Goal: Task Accomplishment & Management: Use online tool/utility

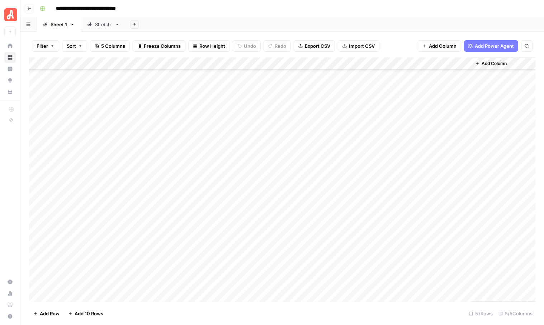
scroll to position [475, 0]
click at [399, 271] on div "Add Column" at bounding box center [282, 179] width 507 height 244
click at [399, 259] on div "Add Column" at bounding box center [282, 179] width 507 height 244
click at [399, 245] on div "Add Column" at bounding box center [282, 179] width 507 height 244
click at [399, 237] on div "Add Column" at bounding box center [282, 179] width 507 height 244
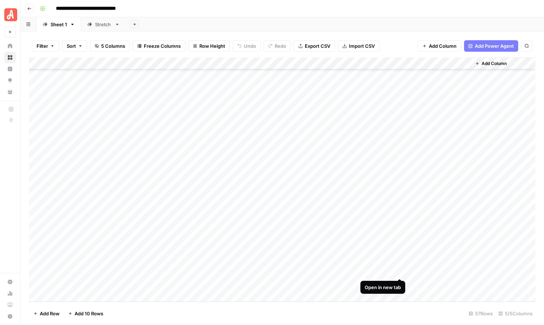
click at [400, 271] on div "Add Column" at bounding box center [282, 179] width 507 height 244
click at [86, 294] on div "Add Column" at bounding box center [282, 179] width 507 height 244
click at [82, 295] on div "Add Column" at bounding box center [282, 179] width 507 height 244
click at [80, 295] on div "Add Column" at bounding box center [282, 179] width 507 height 244
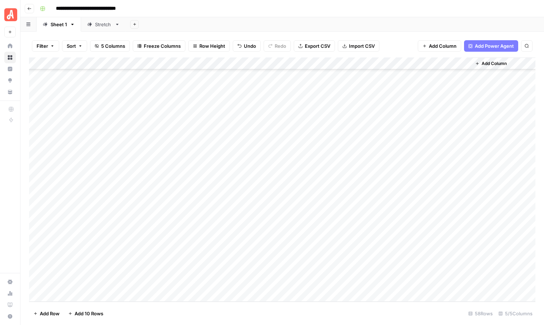
click at [80, 295] on div "Add Column" at bounding box center [282, 179] width 507 height 244
click at [101, 247] on div "Add Column" at bounding box center [282, 179] width 507 height 244
drag, startPoint x: 118, startPoint y: 252, endPoint x: 118, endPoint y: 283, distance: 30.9
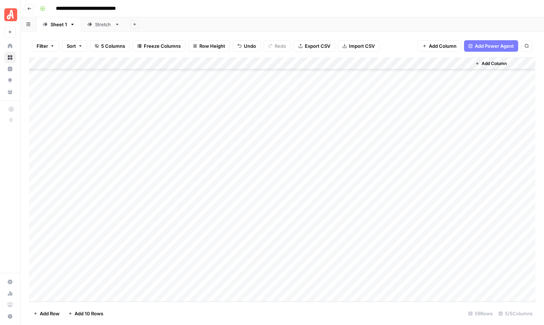
click at [118, 283] on div "Add Column" at bounding box center [282, 179] width 507 height 244
click at [128, 260] on div "Add Column" at bounding box center [282, 179] width 507 height 244
click at [81, 290] on div "Add Column" at bounding box center [282, 179] width 507 height 244
click at [86, 308] on button "hiring guide" at bounding box center [81, 308] width 32 height 9
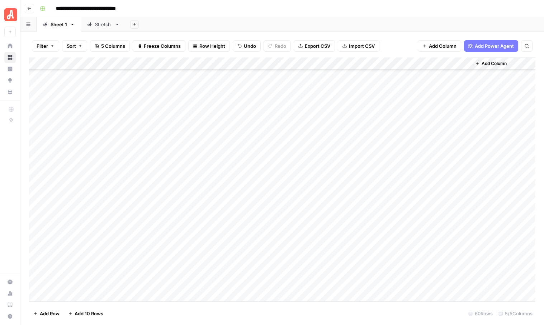
click at [155, 244] on div "Add Column" at bounding box center [282, 179] width 507 height 244
click at [180, 245] on div "Add Column" at bounding box center [282, 179] width 507 height 244
click at [180, 245] on textarea at bounding box center [181, 247] width 126 height 10
type textarea "**********"
click at [167, 257] on div "Add Column" at bounding box center [282, 179] width 507 height 244
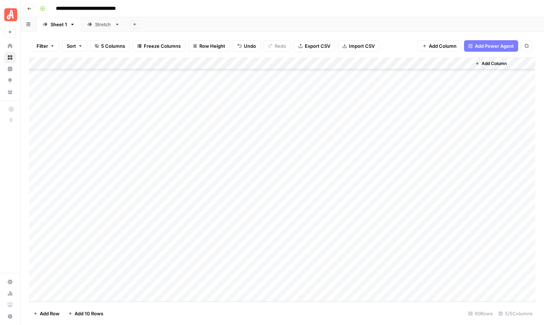
click at [165, 257] on div "Add Column" at bounding box center [282, 179] width 507 height 244
click at [165, 257] on textarea at bounding box center [181, 259] width 126 height 10
type textarea "**********"
click at [162, 268] on div "Add Column" at bounding box center [282, 179] width 507 height 244
click at [156, 269] on div "Add Column" at bounding box center [282, 179] width 507 height 244
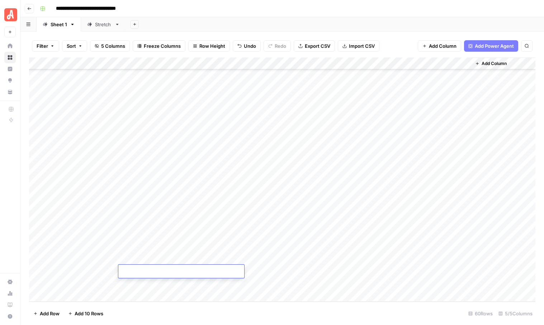
click at [156, 269] on textarea at bounding box center [181, 272] width 126 height 10
type textarea "**********"
click at [150, 286] on div "Add Column" at bounding box center [282, 179] width 507 height 244
click at [160, 280] on div "Add Column" at bounding box center [282, 179] width 507 height 244
type textarea "**********"
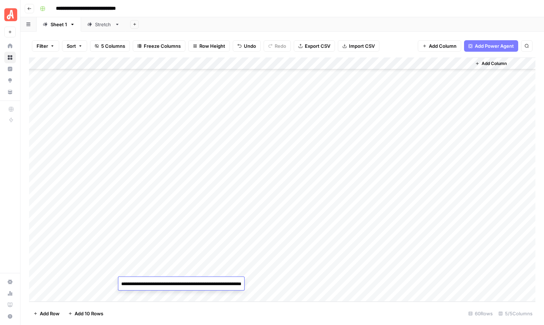
click at [219, 304] on footer "Add Row Add 10 Rows 60 Rows 5/5 Columns" at bounding box center [282, 312] width 507 height 23
click at [289, 245] on div "Add Column" at bounding box center [282, 179] width 507 height 244
click at [293, 258] on div "Add Column" at bounding box center [282, 179] width 507 height 244
click at [293, 268] on div "Add Column" at bounding box center [282, 179] width 507 height 244
click at [293, 280] on div "Add Column" at bounding box center [282, 179] width 507 height 244
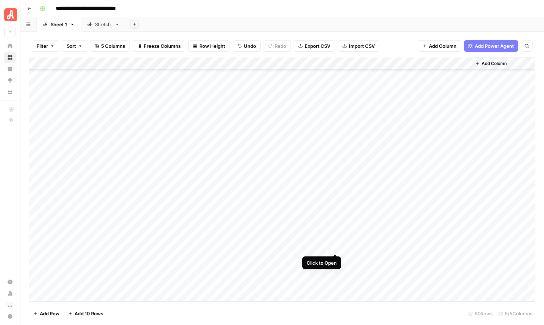
click at [335, 246] on div "Add Column" at bounding box center [282, 179] width 507 height 244
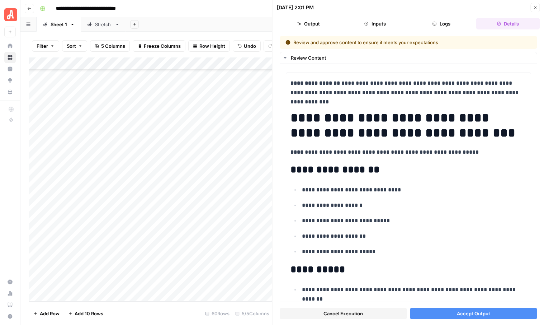
click at [467, 312] on span "Accept Output" at bounding box center [473, 313] width 33 height 7
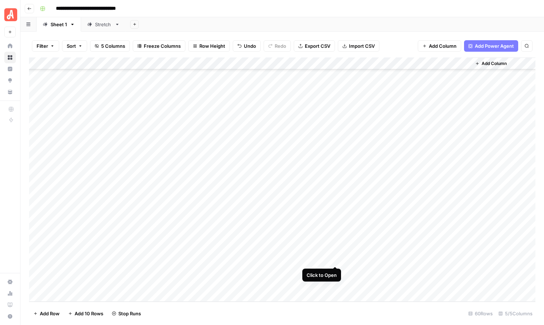
click at [336, 258] on div "Add Column" at bounding box center [282, 179] width 507 height 244
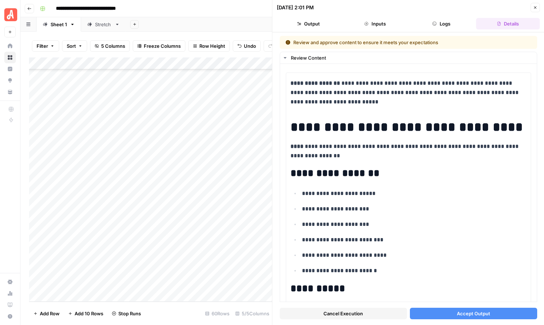
click at [441, 311] on button "Accept Output" at bounding box center [473, 313] width 127 height 11
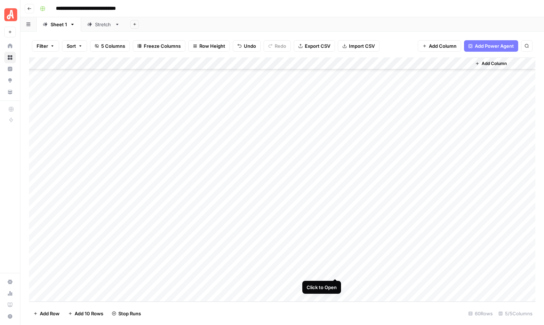
click at [335, 269] on div "Add Column" at bounding box center [282, 179] width 507 height 244
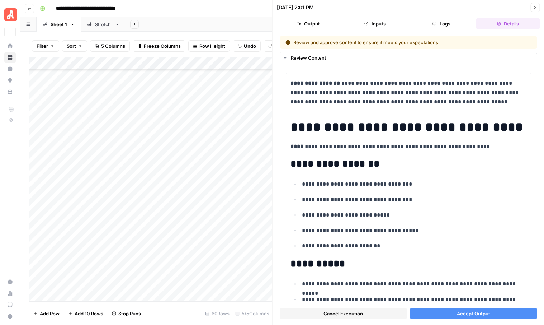
click at [451, 317] on button "Accept Output" at bounding box center [473, 313] width 127 height 11
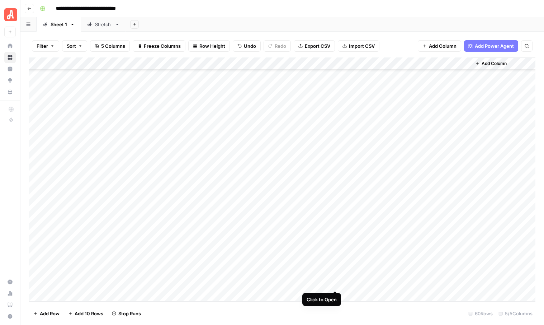
click at [336, 281] on div "Add Column" at bounding box center [282, 179] width 507 height 244
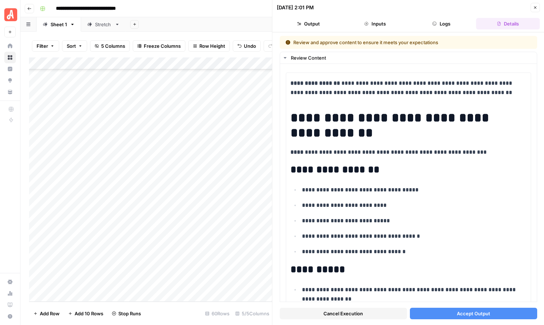
click at [469, 312] on span "Accept Output" at bounding box center [473, 313] width 33 height 7
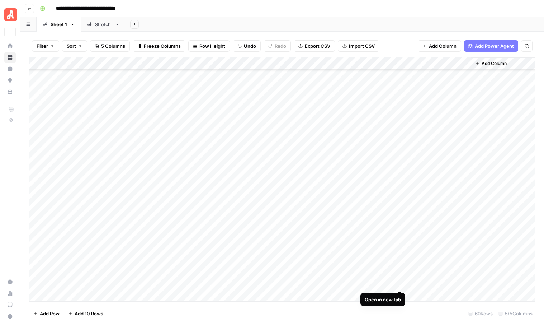
click at [400, 281] on div "Add Column" at bounding box center [282, 179] width 507 height 244
click at [400, 271] on div "Add Column" at bounding box center [282, 179] width 507 height 244
click at [400, 257] on div "Add Column" at bounding box center [282, 179] width 507 height 244
